Goal: Information Seeking & Learning: Check status

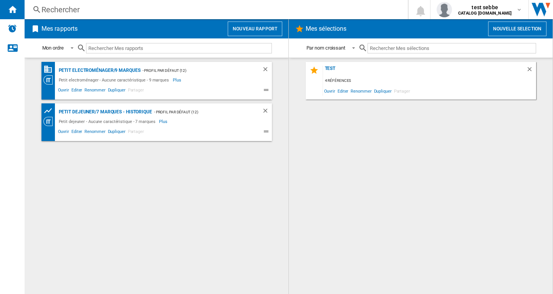
click at [85, 5] on div "Rechercher" at bounding box center [214, 9] width 346 height 11
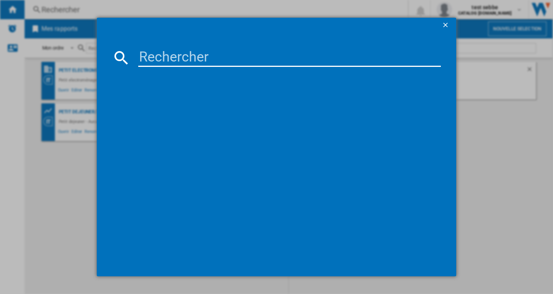
click at [152, 55] on input at bounding box center [289, 57] width 303 height 18
paste input "MOULINEX CE9721F0"
type input "MOULINEX CE9721F0"
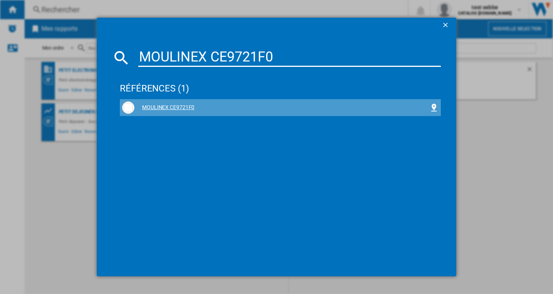
click at [173, 106] on div "MOULINEX CE9721F0" at bounding box center [281, 108] width 295 height 8
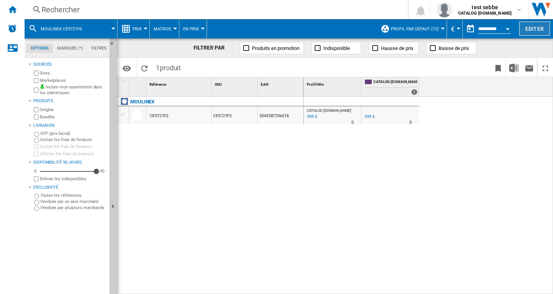
click at [531, 27] on button "Editer" at bounding box center [534, 28] width 31 height 14
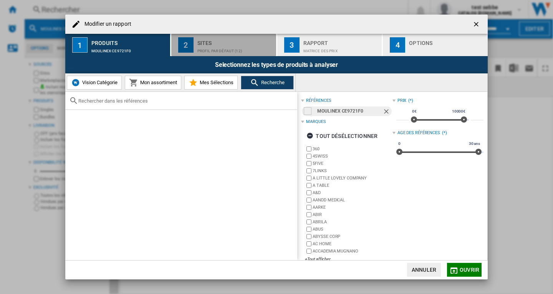
click at [214, 43] on div "Sites" at bounding box center [235, 41] width 76 height 8
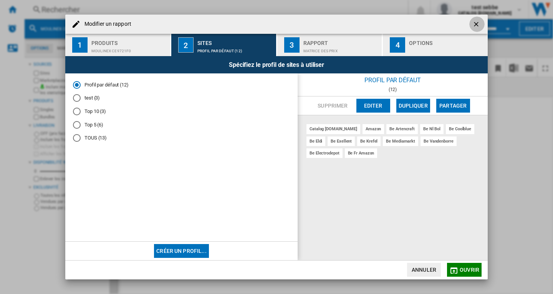
drag, startPoint x: 475, startPoint y: 24, endPoint x: 469, endPoint y: 25, distance: 5.4
click at [473, 24] on ng-md-icon "getI18NText('BUTTONS.CLOSE_DIALOG')" at bounding box center [476, 24] width 9 height 9
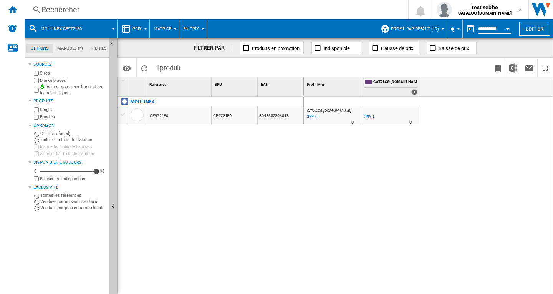
click at [34, 30] on md-icon at bounding box center [32, 28] width 9 height 9
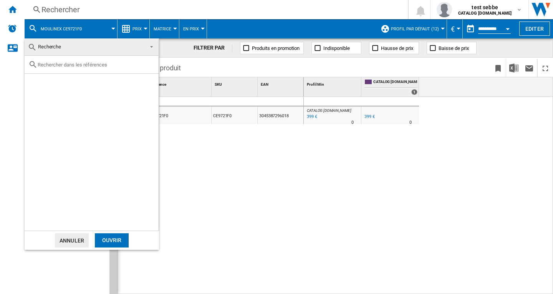
click at [66, 63] on input "text" at bounding box center [96, 65] width 117 height 6
paste input "CE97GUF0"
type input "CE97GUF0"
click at [37, 82] on div "Select" at bounding box center [34, 83] width 8 height 8
click at [112, 241] on div "Ouvrir" at bounding box center [112, 240] width 34 height 14
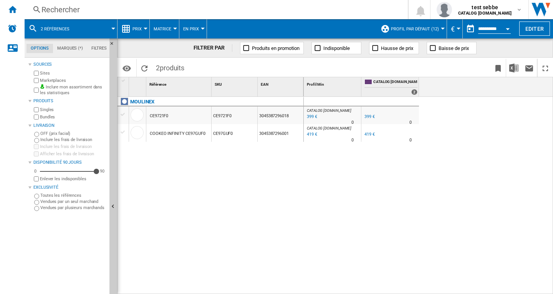
click at [33, 7] on ng-md-icon at bounding box center [36, 10] width 9 height 10
click at [36, 8] on ng-md-icon at bounding box center [36, 10] width 9 height 10
click at [32, 25] on md-icon at bounding box center [32, 28] width 9 height 9
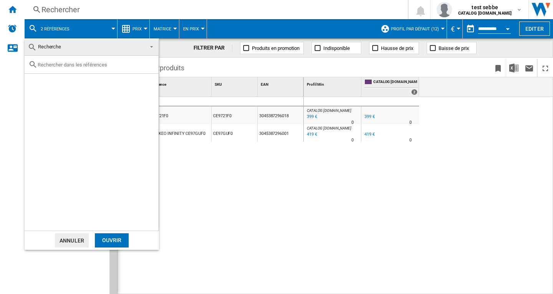
click at [60, 66] on input "text" at bounding box center [96, 65] width 117 height 6
paste input "EZ846HF0"
type input "EZ846HF0"
click at [36, 81] on div "Select" at bounding box center [34, 83] width 8 height 8
click at [121, 234] on div "Ouvrir" at bounding box center [112, 240] width 34 height 14
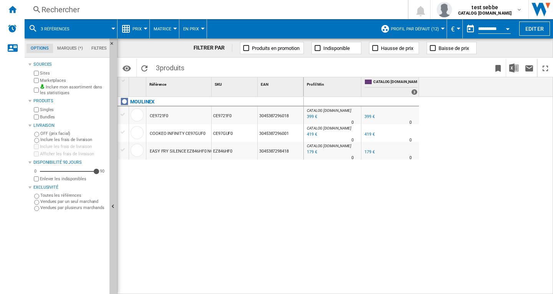
click at [30, 26] on md-icon at bounding box center [32, 28] width 9 height 9
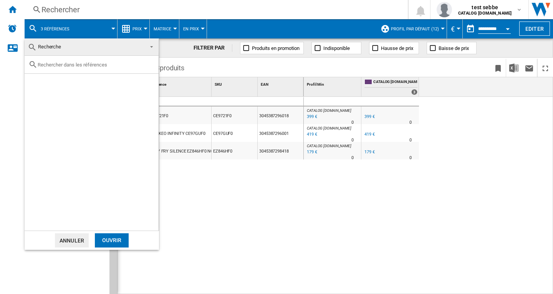
click at [49, 64] on input "text" at bounding box center [96, 65] width 117 height 6
paste input "EZ832HF0"
type input "EZ832HF0"
click at [34, 86] on div "Select" at bounding box center [34, 83] width 8 height 8
click at [117, 239] on div "Ouvrir" at bounding box center [112, 240] width 34 height 14
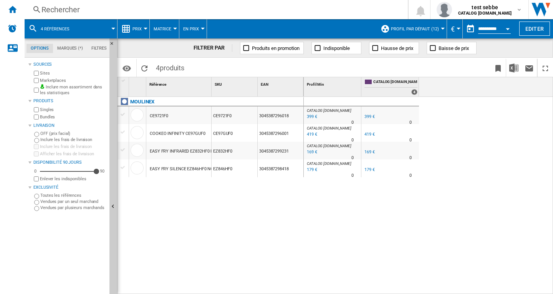
click at [32, 25] on md-icon at bounding box center [32, 28] width 9 height 9
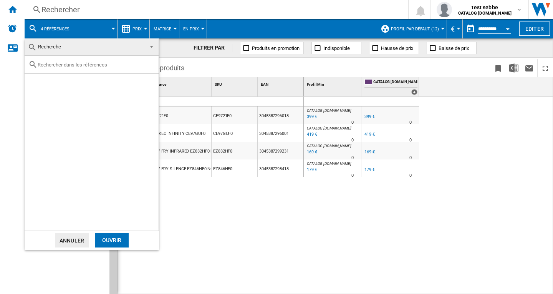
click at [61, 60] on div at bounding box center [92, 65] width 134 height 18
click at [60, 63] on input "text" at bounding box center [96, 65] width 117 height 6
paste input "BW871DF0"
type input "BW871DF0"
click at [34, 83] on div "Select" at bounding box center [34, 83] width 8 height 8
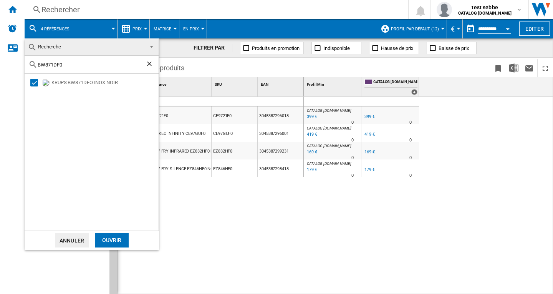
click at [105, 239] on div "Ouvrir" at bounding box center [112, 240] width 34 height 14
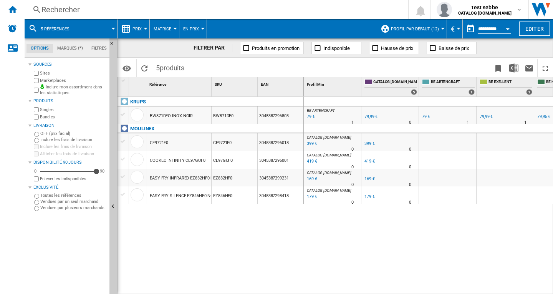
drag, startPoint x: 212, startPoint y: 94, endPoint x: 289, endPoint y: 139, distance: 89.3
click at [267, 104] on div "1 Référence 1 SKU 1 EAN 1 KRUPS BW871DFO INOX NOIR BW871DF0 3045387296803 MOULI…" at bounding box center [210, 185] width 186 height 216
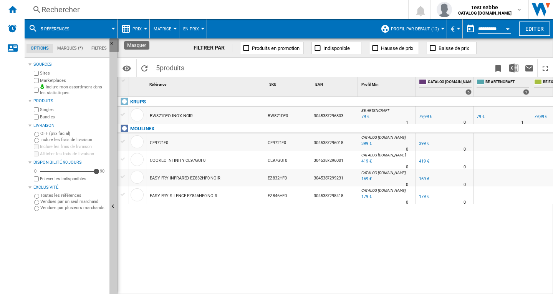
click at [110, 42] on ng-md-icon "Masquer" at bounding box center [113, 45] width 9 height 9
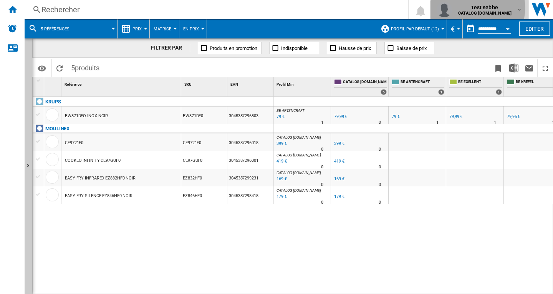
click at [496, 8] on span "test sebbe" at bounding box center [484, 7] width 53 height 8
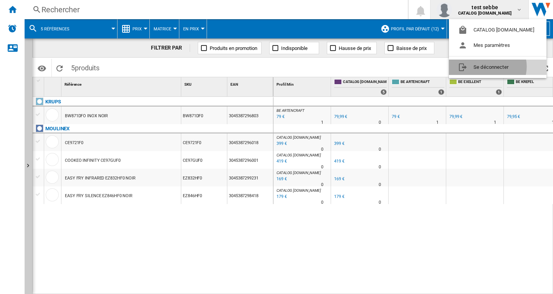
click at [487, 66] on button "Se déconnecter" at bounding box center [498, 67] width 98 height 15
